Goal: Task Accomplishment & Management: Complete application form

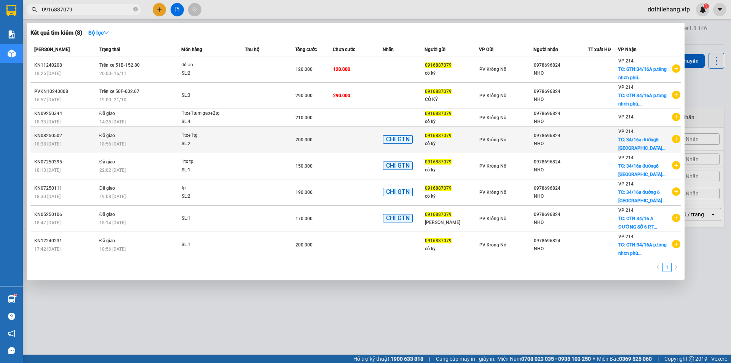
type input "0916887079"
click at [215, 128] on td "1tx+1tg SL: 2" at bounding box center [213, 140] width 64 height 26
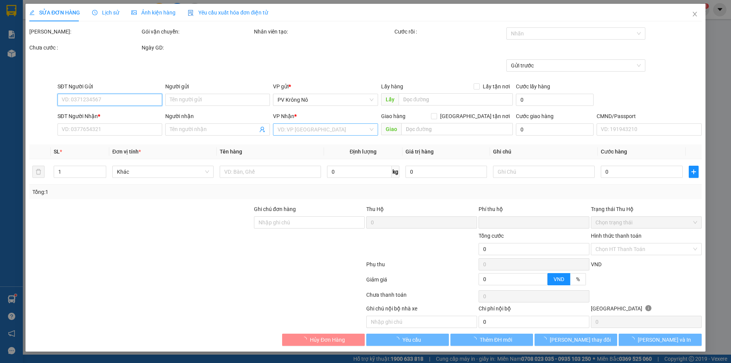
type input "5.000"
type input "0916887079"
type input "cô kỳ"
type input "0978696824"
type input "NHO"
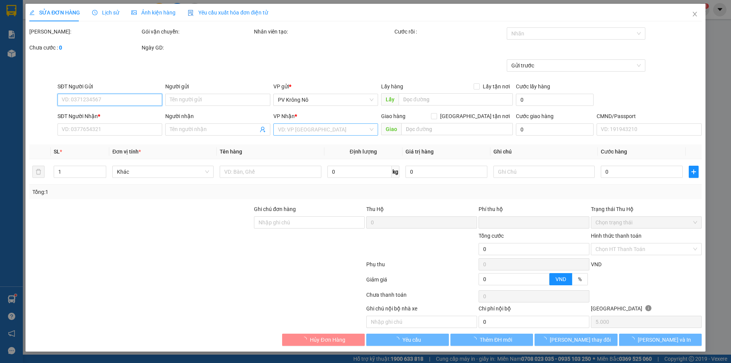
checkbox input "true"
type input "[STREET_ADDRESS] đức"
type input "100.000"
type input "0"
type input "200.000"
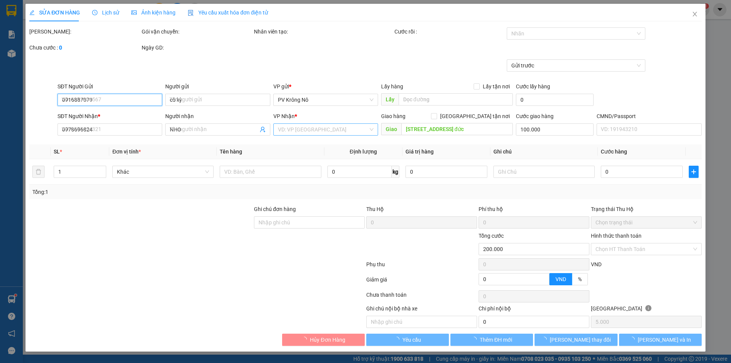
type input "100.000"
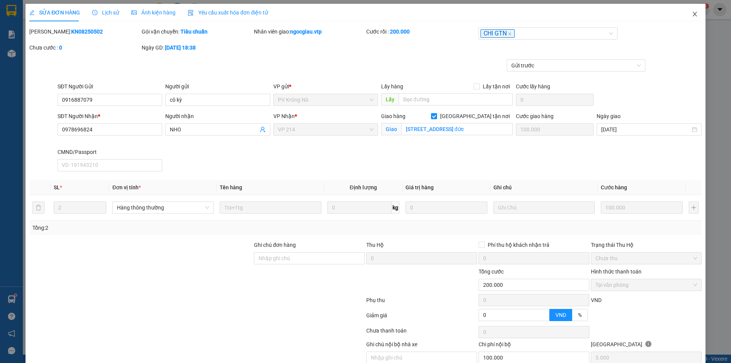
click at [692, 16] on icon "close" at bounding box center [695, 14] width 6 height 6
